Goal: Transaction & Acquisition: Obtain resource

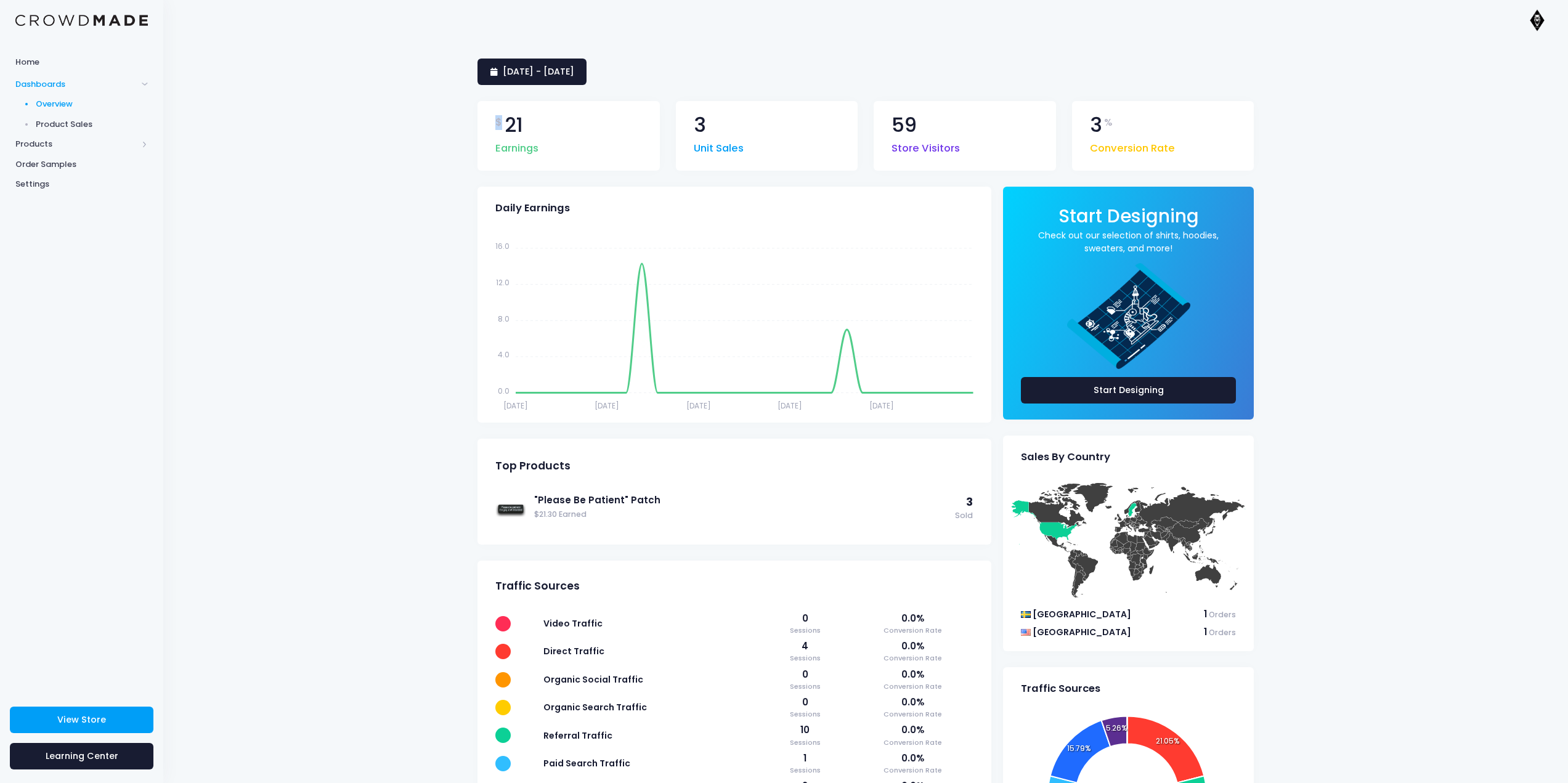
drag, startPoint x: 533, startPoint y: 126, endPoint x: 485, endPoint y: 124, distance: 48.0
click at [486, 121] on div "$ 21 Earnings" at bounding box center [569, 135] width 182 height 70
drag, startPoint x: 750, startPoint y: 510, endPoint x: 536, endPoint y: 492, distance: 214.8
click at [542, 494] on div ""Please Be Patient" Patch $21.30 Earned" at bounding box center [744, 508] width 421 height 29
click at [453, 427] on div "[DATE] - [DATE] $ 21 Earnings 3 Unit Sales 59 Store Visitors 3 % Conversion Rat…" at bounding box center [865, 503] width 1405 height 926
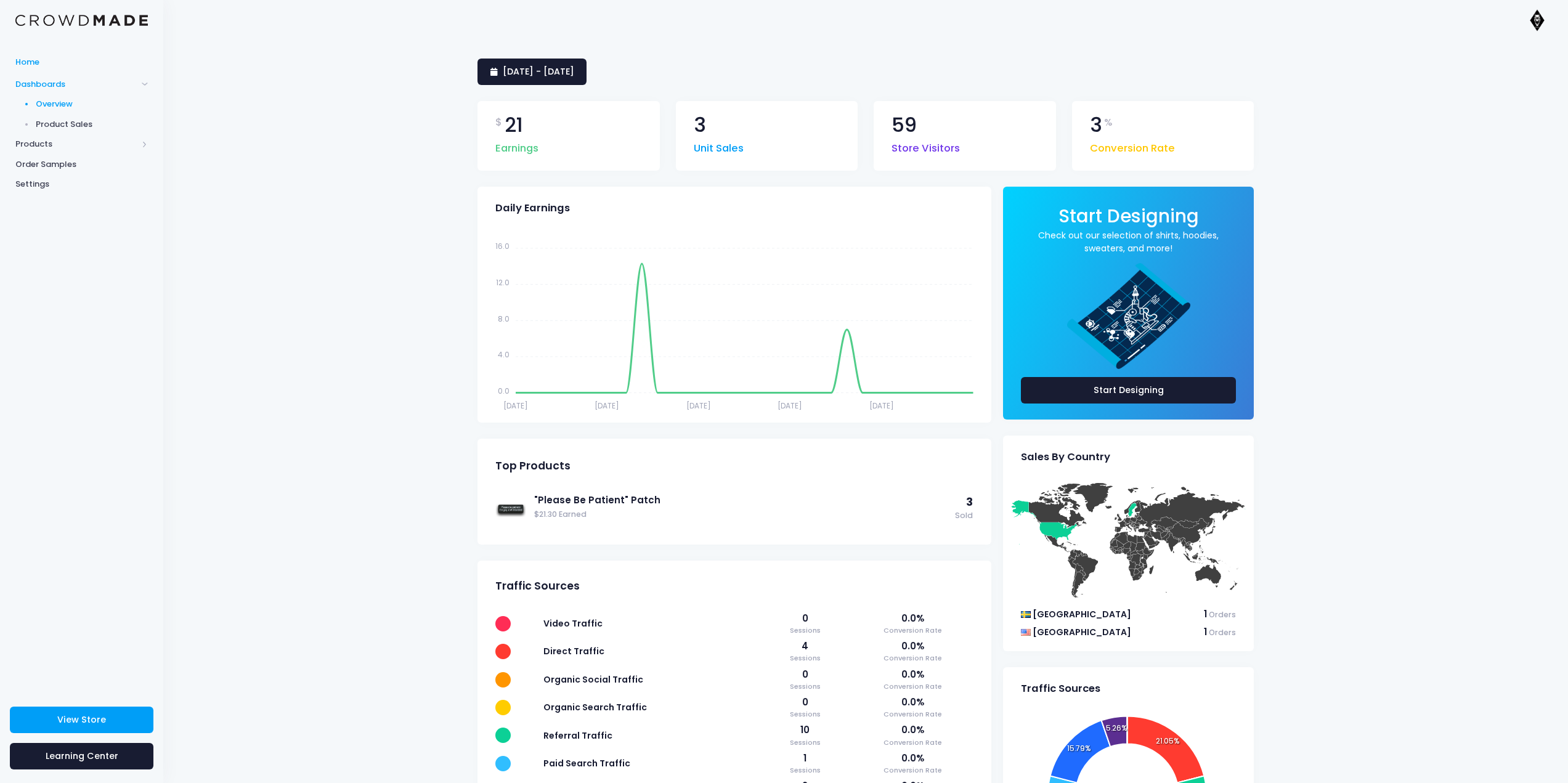
click at [83, 61] on span "Home" at bounding box center [82, 62] width 133 height 12
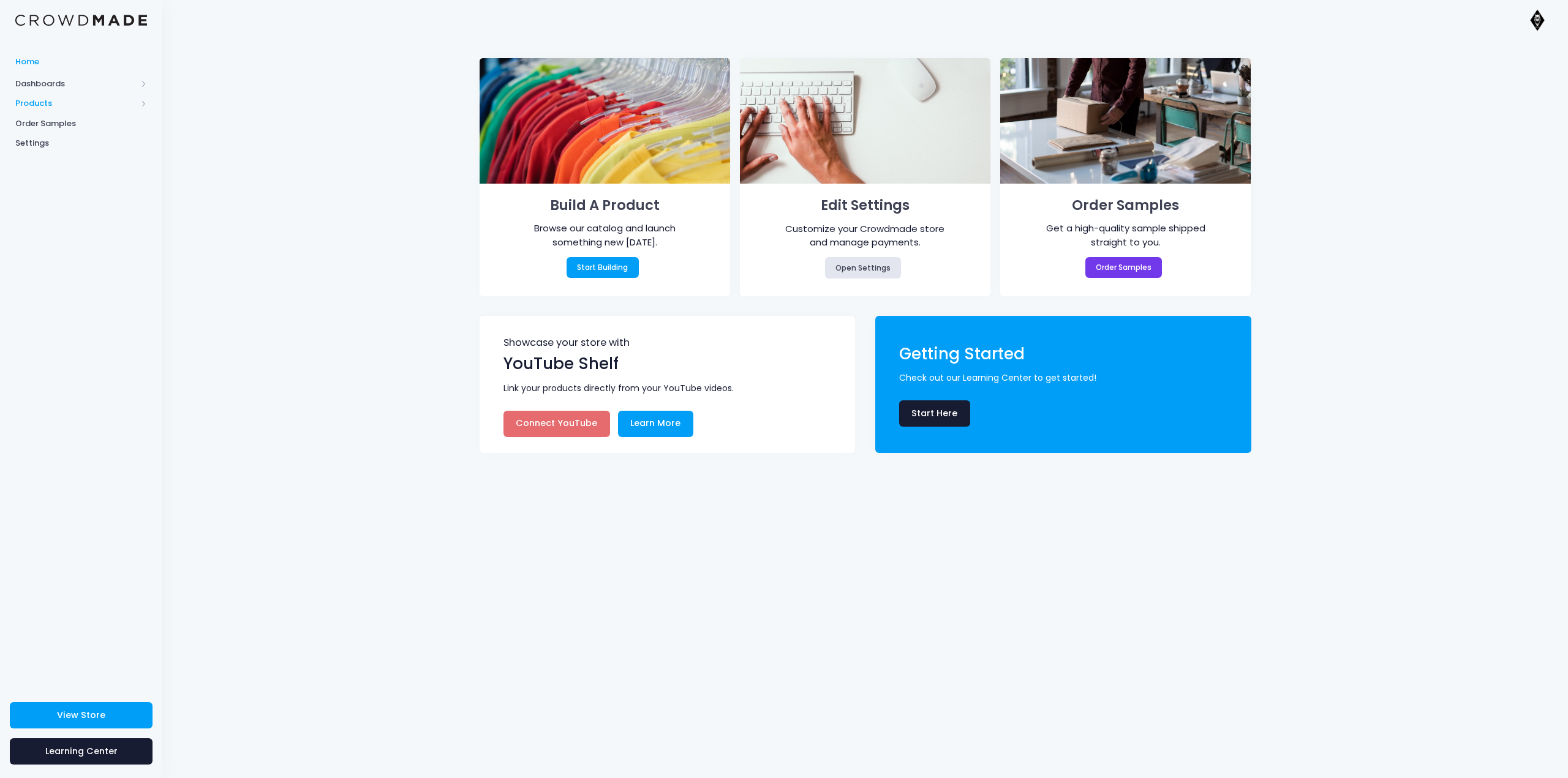
click at [91, 102] on span "Products" at bounding box center [76, 103] width 121 height 12
click at [63, 198] on span "Order Samples" at bounding box center [82, 203] width 132 height 12
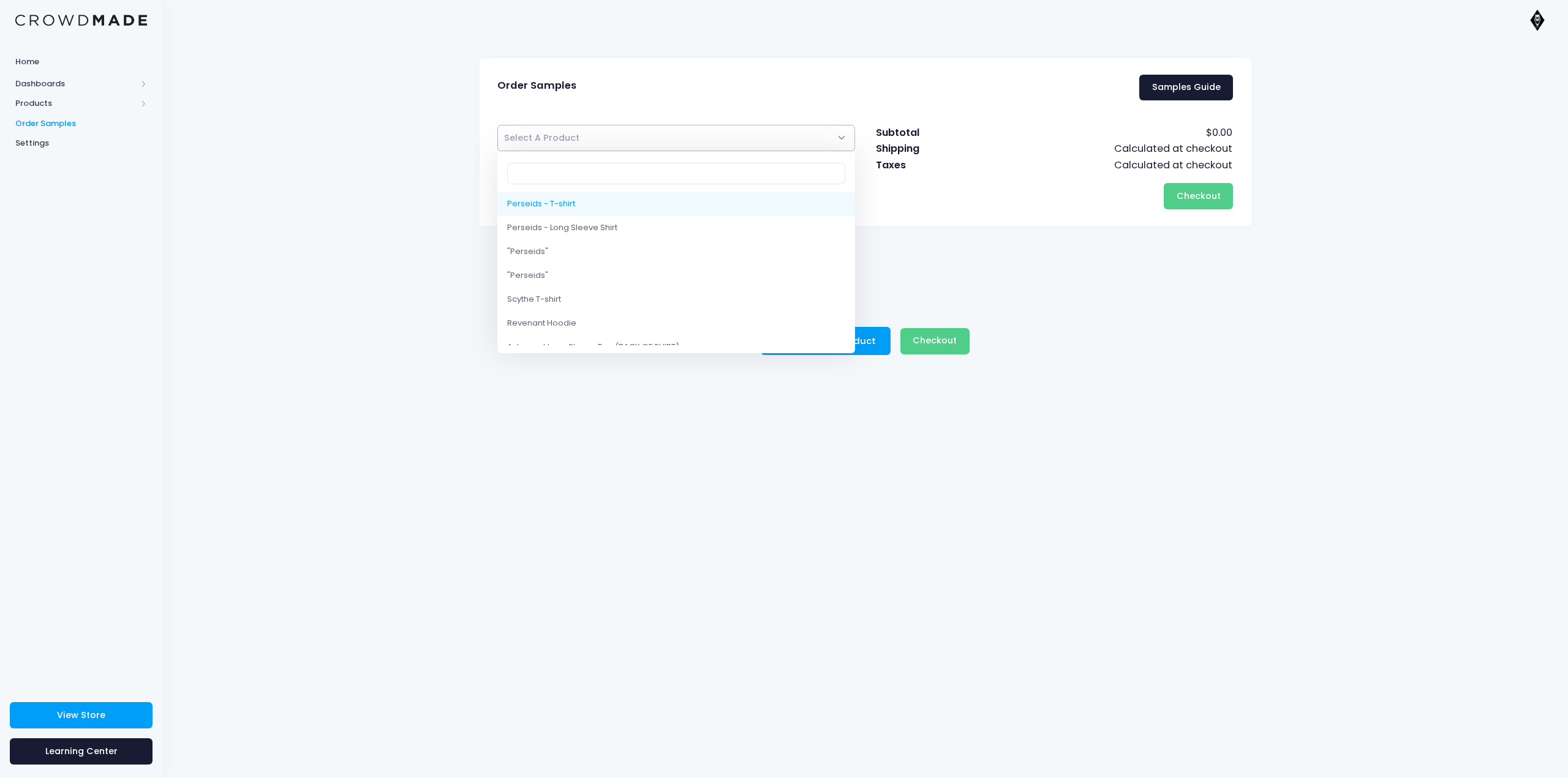
click at [711, 138] on span "Select A Product" at bounding box center [677, 138] width 358 height 27
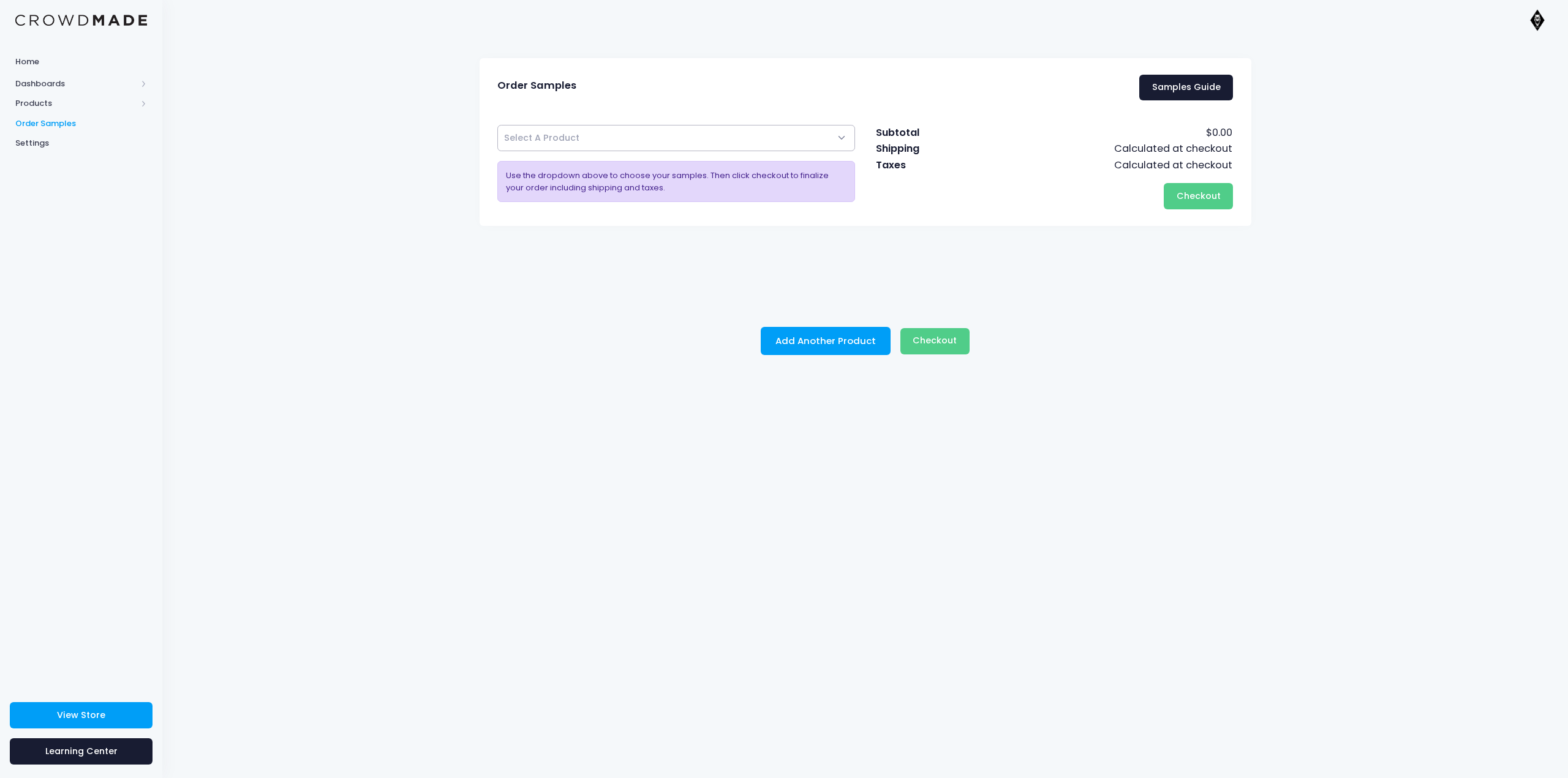
click at [711, 138] on span "Select A Product" at bounding box center [677, 138] width 358 height 27
